Goal: Transaction & Acquisition: Purchase product/service

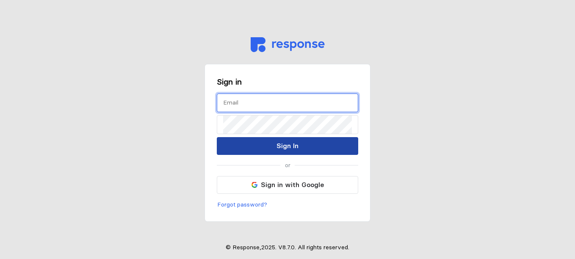
type input "[PERSON_NAME][EMAIL_ADDRESS][PERSON_NAME][DOMAIN_NAME]"
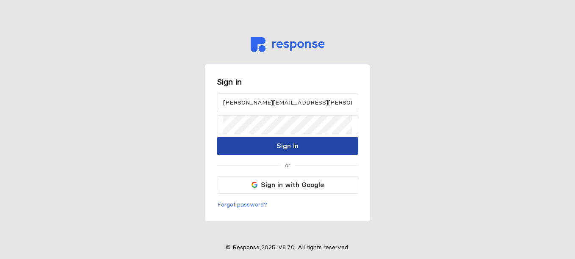
click at [302, 148] on button "Sign In" at bounding box center [287, 146] width 141 height 18
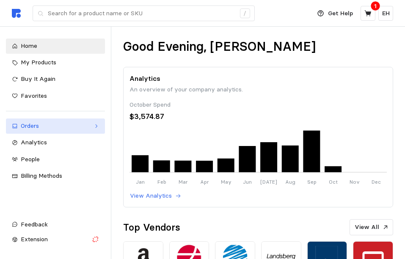
click at [50, 125] on div "Orders" at bounding box center [55, 126] width 69 height 9
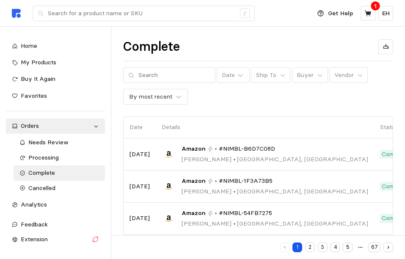
click at [373, 10] on div "1" at bounding box center [375, 6] width 9 height 9
click at [373, 10] on button at bounding box center [368, 13] width 15 height 15
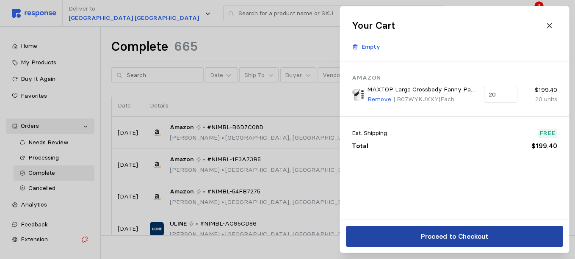
click at [462, 238] on p "Proceed to Checkout" at bounding box center [453, 236] width 67 height 11
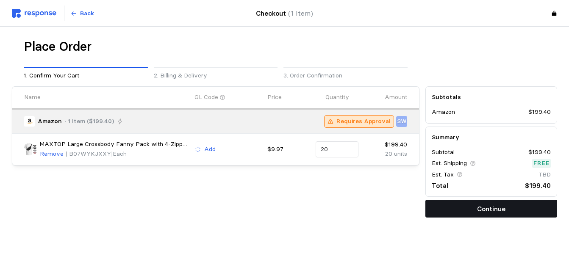
click at [461, 205] on button "Continue" at bounding box center [491, 209] width 132 height 18
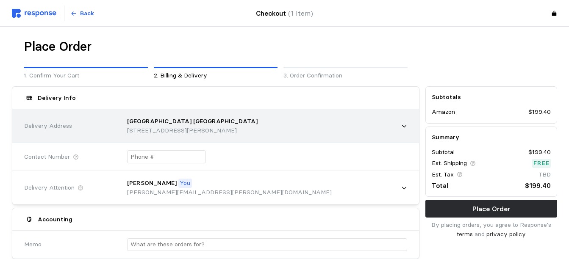
click at [400, 121] on div "[GEOGRAPHIC_DATA] [GEOGRAPHIC_DATA] [STREET_ADDRESS][PERSON_NAME]" at bounding box center [263, 126] width 285 height 30
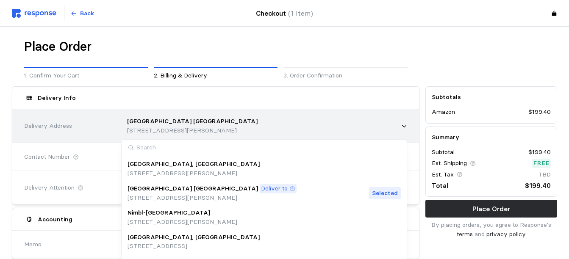
click at [400, 121] on div "[GEOGRAPHIC_DATA] [GEOGRAPHIC_DATA] [STREET_ADDRESS][PERSON_NAME]" at bounding box center [263, 126] width 285 height 30
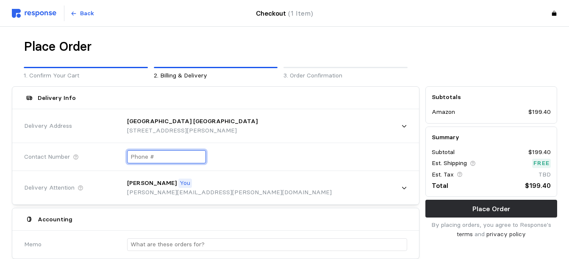
click at [182, 160] on input "text" at bounding box center [166, 157] width 72 height 12
type input "+6 ( ) -"
type input "[PHONE_NUMBER]"
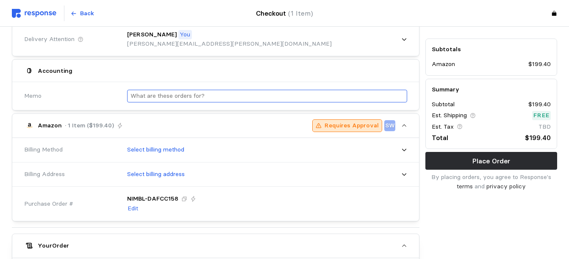
scroll to position [160, 0]
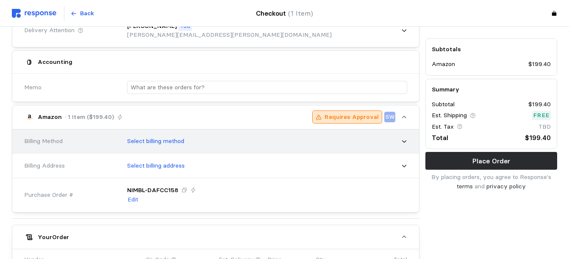
click at [303, 141] on div "Select billing method" at bounding box center [263, 141] width 285 height 21
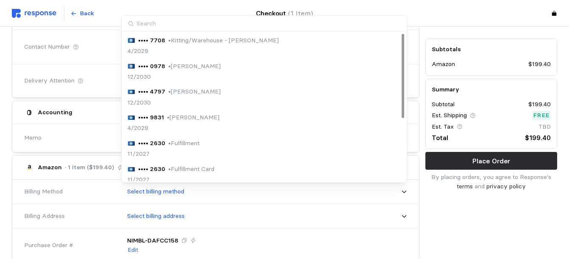
scroll to position [121, 0]
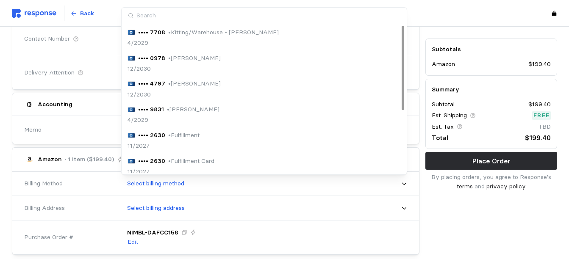
click at [212, 116] on div "4/2029" at bounding box center [173, 120] width 92 height 9
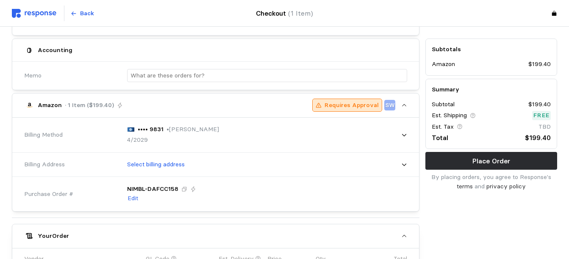
scroll to position [177, 0]
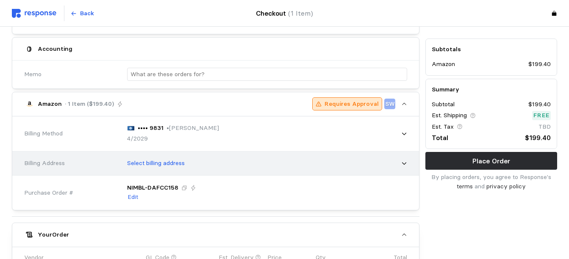
click at [287, 164] on div "Select billing address" at bounding box center [263, 163] width 285 height 21
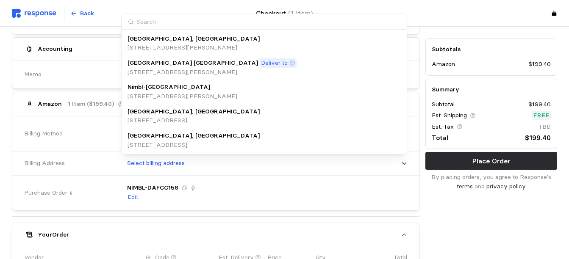
click at [220, 135] on div "[GEOGRAPHIC_DATA], [GEOGRAPHIC_DATA]" at bounding box center [193, 135] width 132 height 9
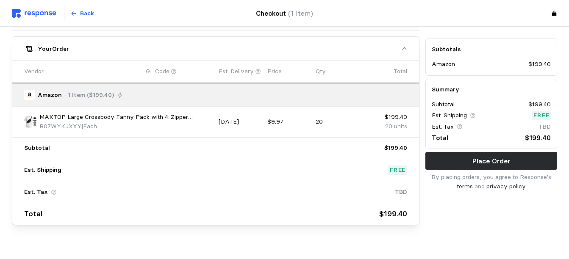
scroll to position [372, 0]
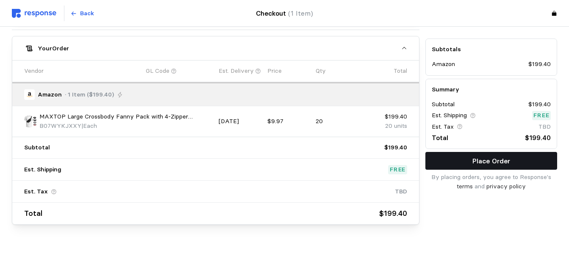
click at [497, 157] on p "Place Order" at bounding box center [491, 161] width 38 height 11
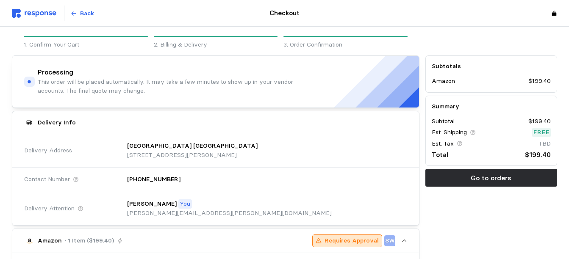
scroll to position [0, 0]
